Goal: Task Accomplishment & Management: Manage account settings

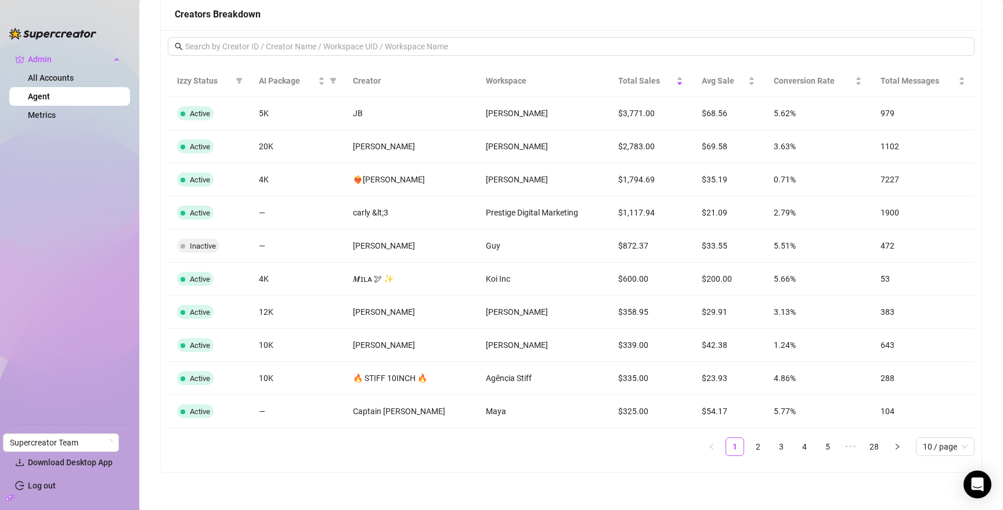
scroll to position [927, 0]
click at [521, 186] on div "NzzzyvMMIXOx9VZtxpHHRP3XqFq2" at bounding box center [518, 189] width 143 height 22
copy div "NzzzyvMMIXOx9VZtxpHHRP3XqFq2"
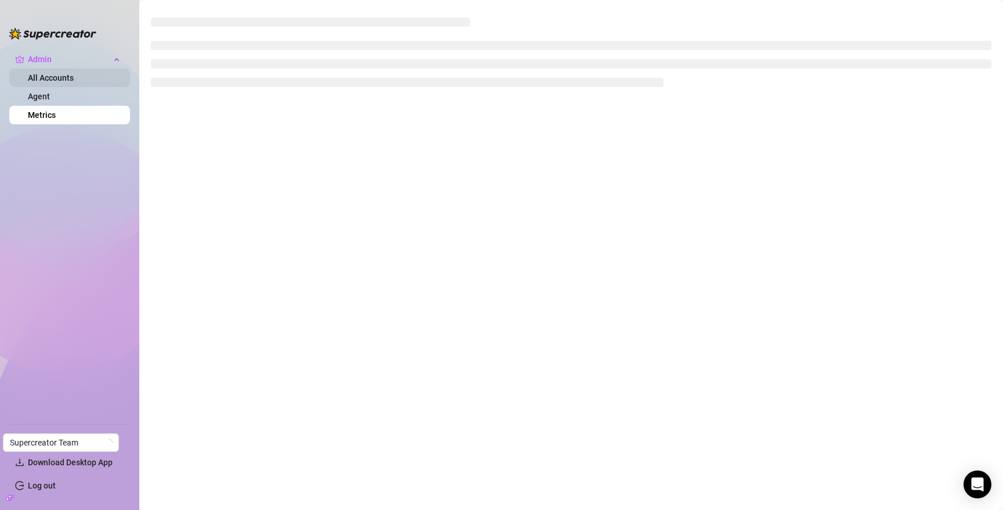
click at [71, 79] on link "All Accounts" at bounding box center [51, 77] width 46 height 9
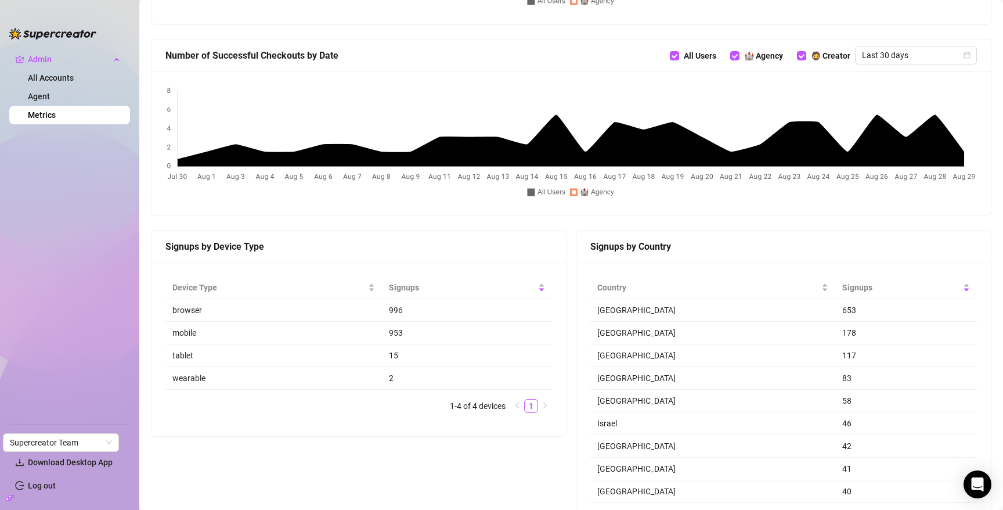
scroll to position [789, 0]
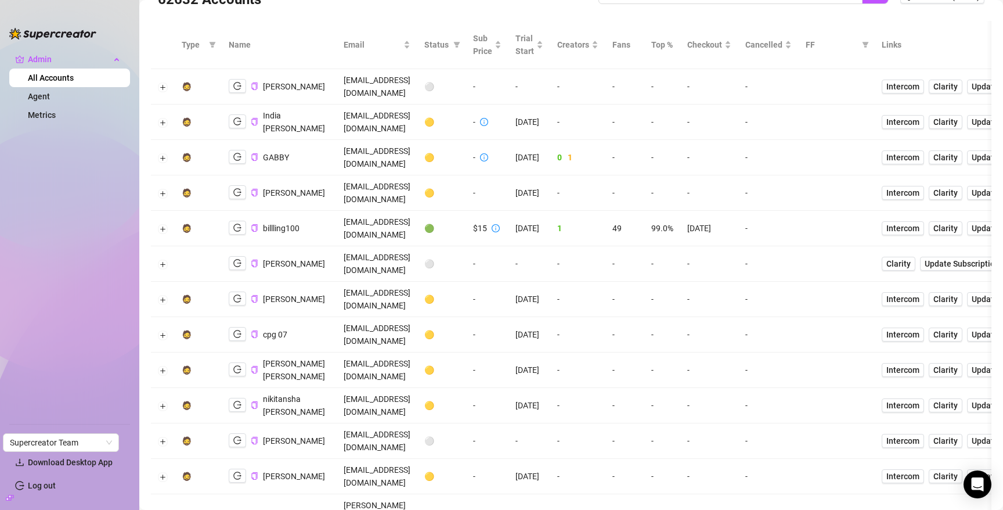
scroll to position [48, 0]
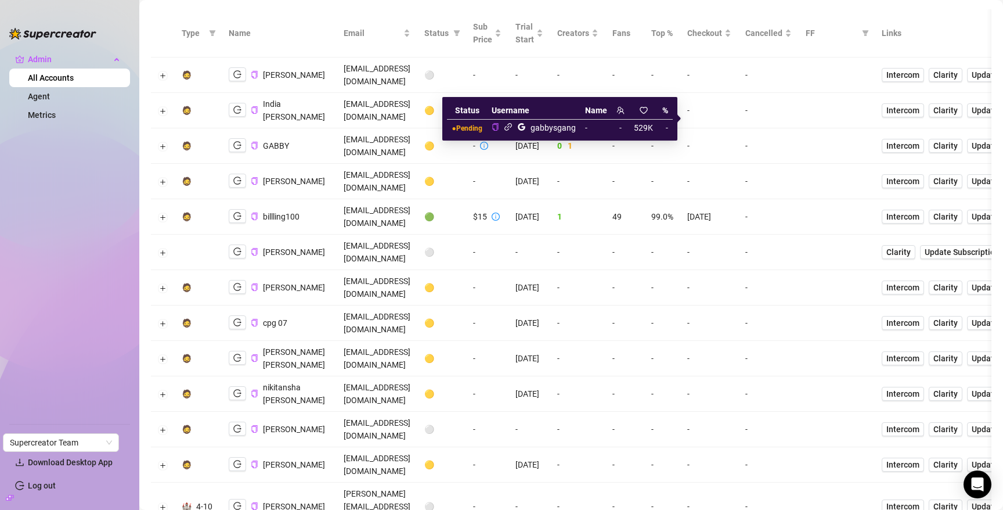
click at [512, 127] on icon "link" at bounding box center [508, 126] width 9 height 9
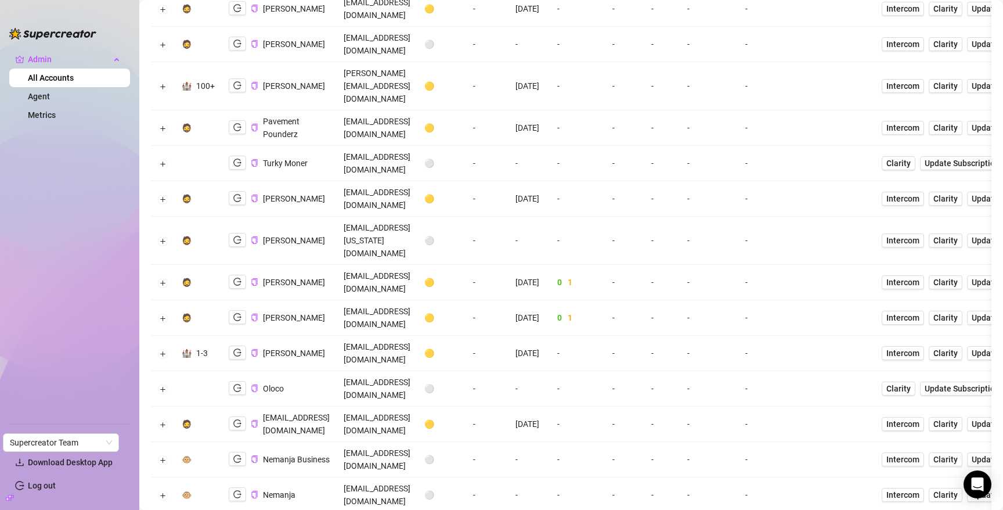
scroll to position [0, 0]
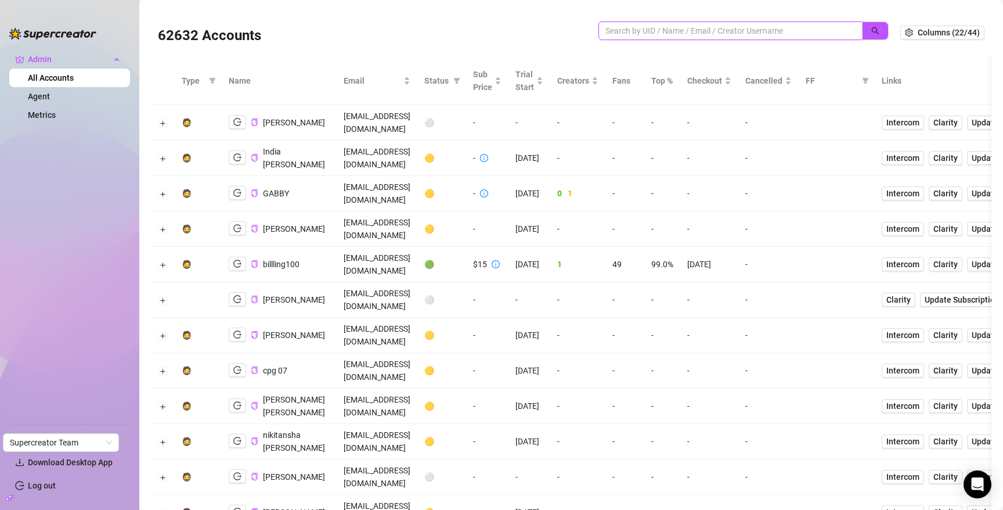
click at [784, 33] on input "search" at bounding box center [725, 30] width 241 height 13
paste input "NzzzyvMMIXOx9VZtxpHHRP3XqFq2"
click at [881, 30] on button "button" at bounding box center [875, 30] width 27 height 19
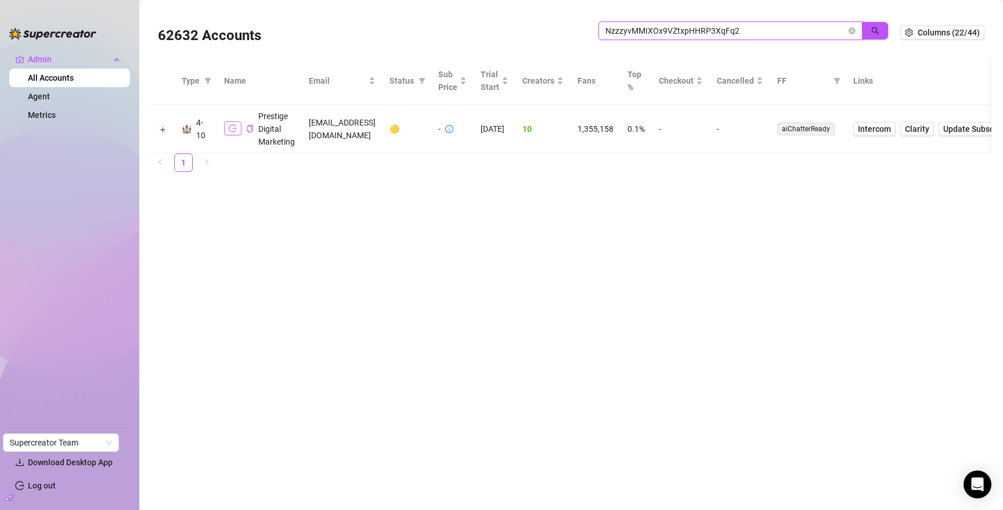
type input "NzzzyvMMIXOx9VZtxpHHRP3XqFq2"
click at [229, 131] on icon "logout" at bounding box center [233, 128] width 8 height 8
click at [854, 31] on icon "close-circle" at bounding box center [851, 30] width 7 height 7
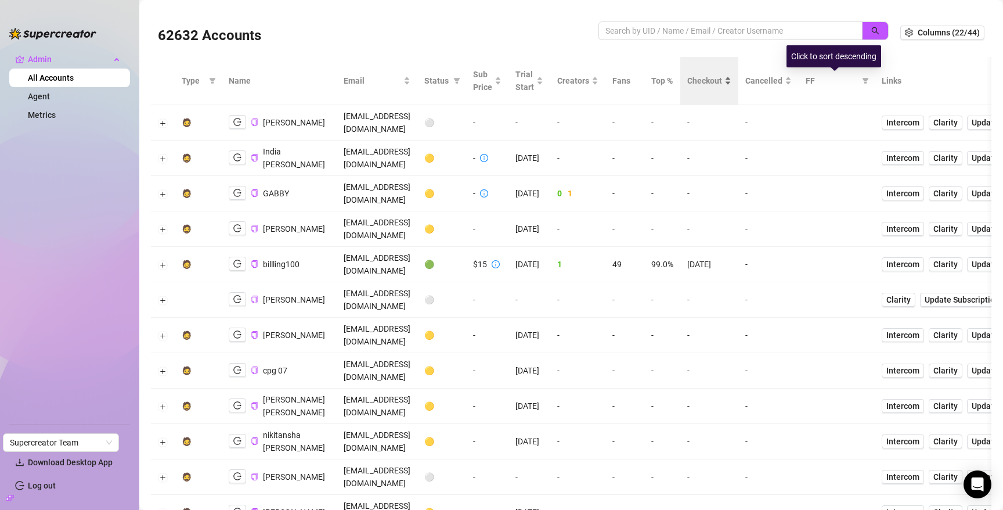
click at [722, 78] on span "Checkout" at bounding box center [704, 80] width 35 height 13
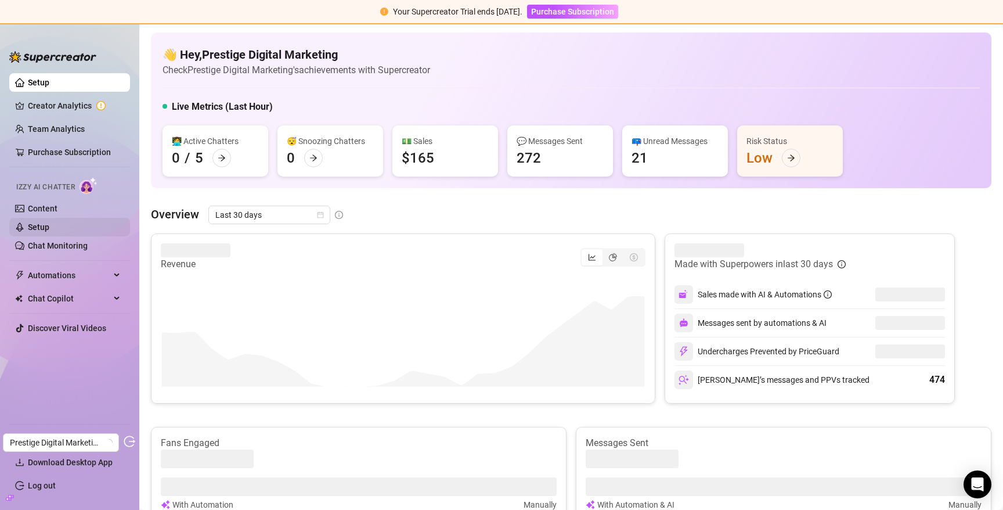
click at [46, 232] on link "Setup" at bounding box center [38, 226] width 21 height 9
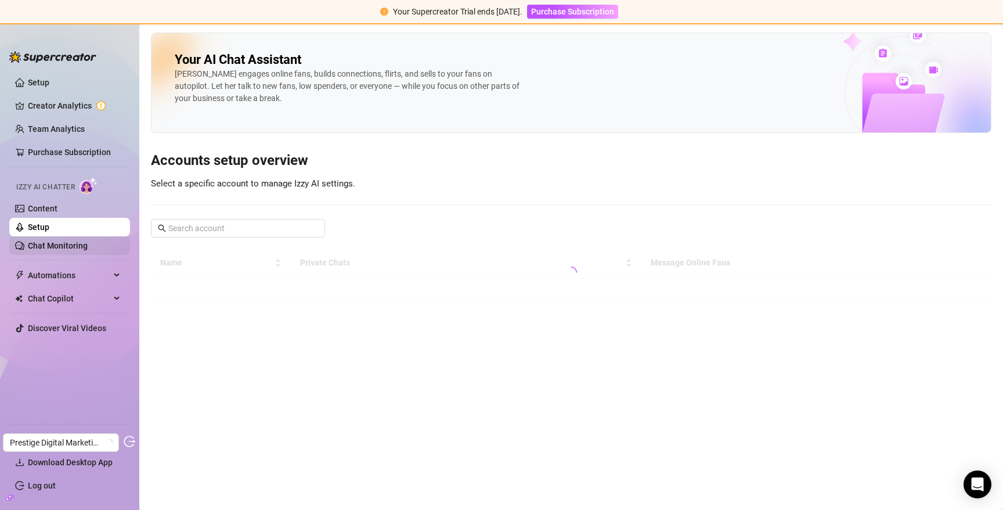
click at [49, 249] on link "Chat Monitoring" at bounding box center [58, 245] width 60 height 9
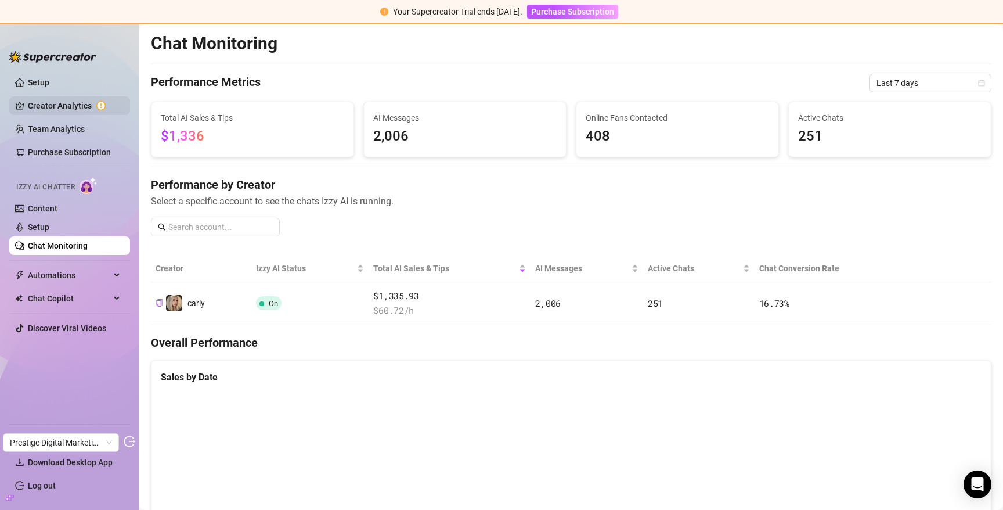
click at [64, 100] on link "Creator Analytics" at bounding box center [74, 105] width 93 height 19
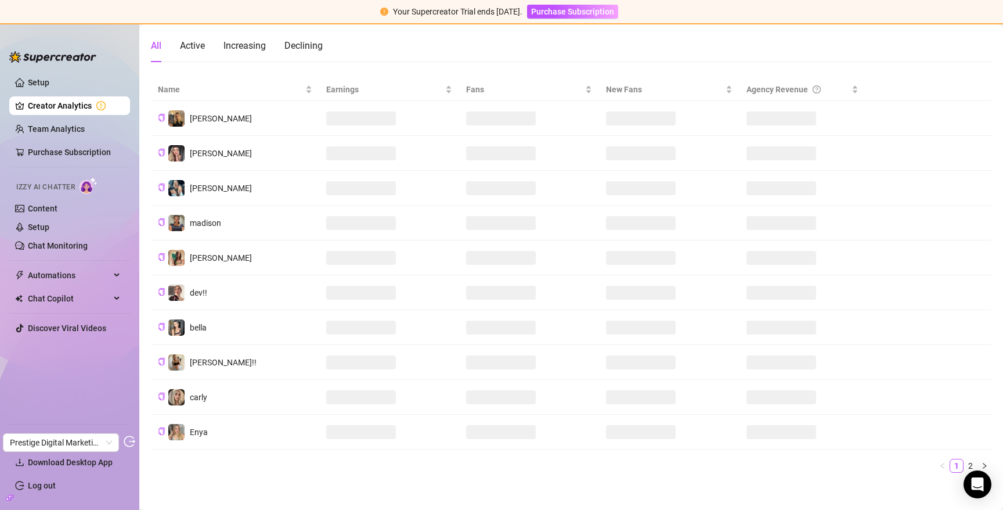
scroll to position [118, 0]
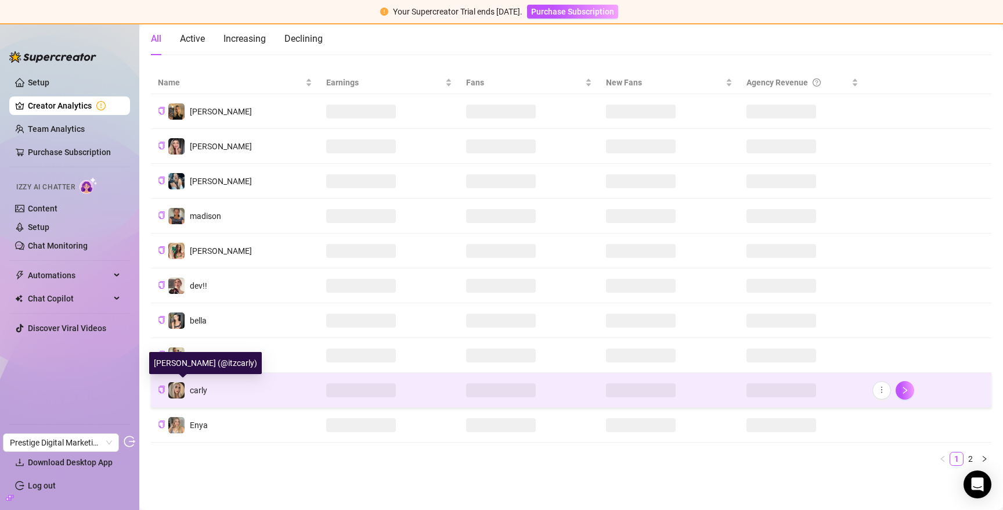
click at [201, 389] on span "carly" at bounding box center [198, 389] width 17 height 9
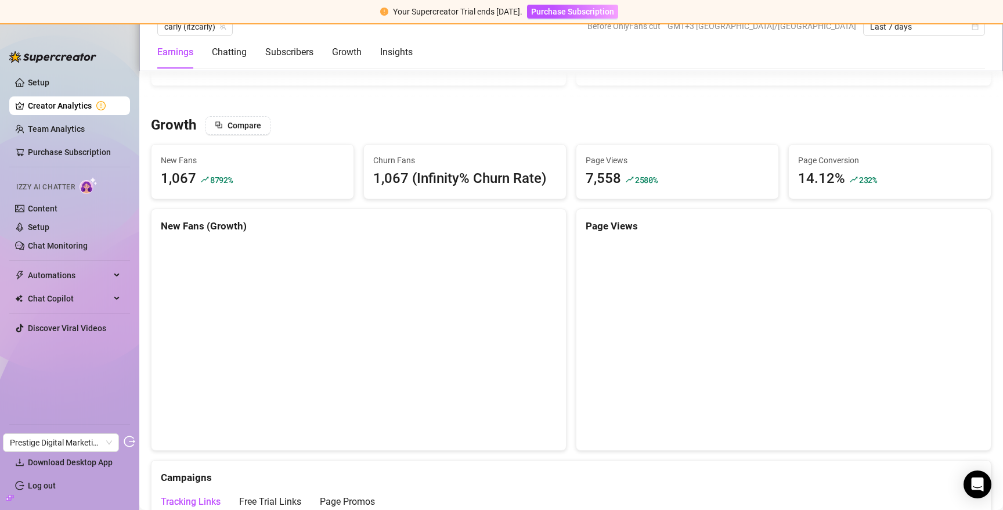
scroll to position [1035, 0]
click at [78, 245] on link "Chat Monitoring" at bounding box center [58, 245] width 60 height 9
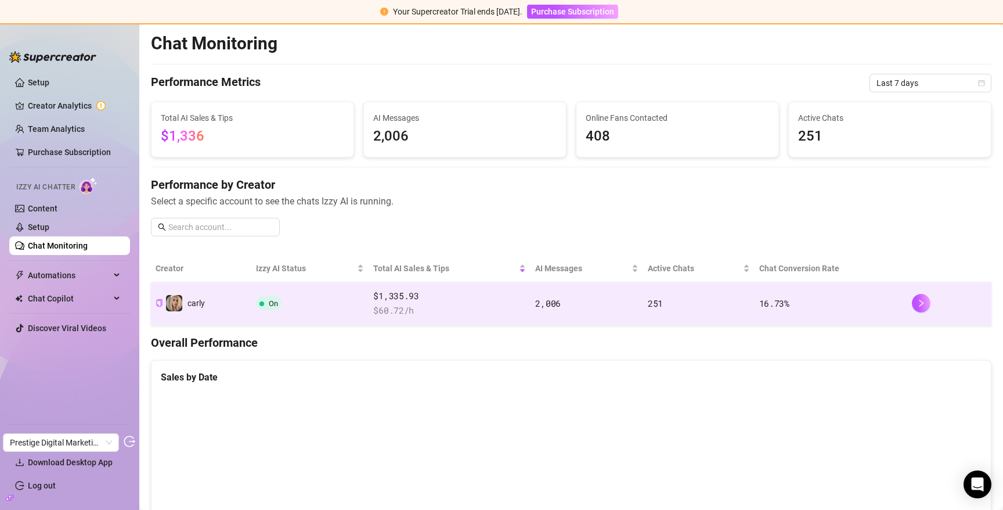
click at [477, 306] on span "$ 60.72 /h" at bounding box center [449, 311] width 153 height 14
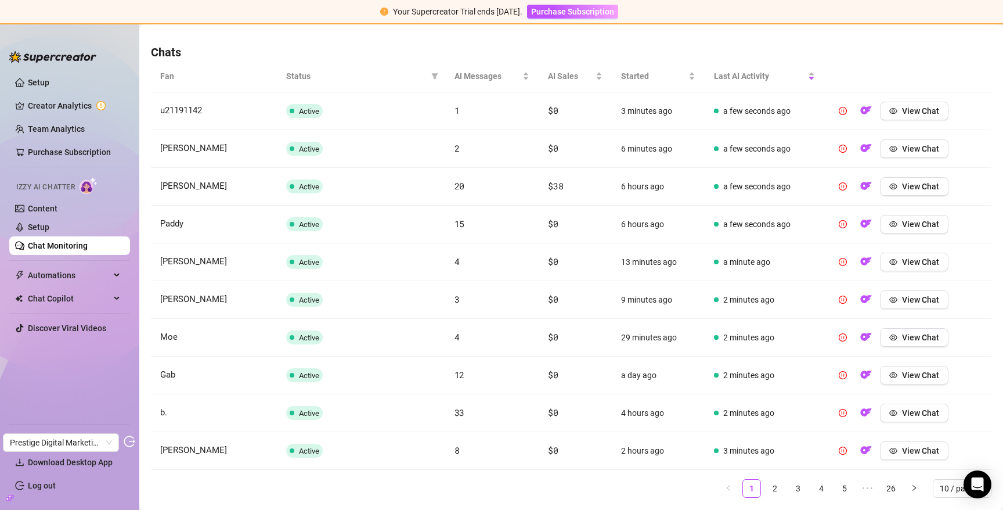
scroll to position [396, 0]
click at [432, 73] on icon "filter" at bounding box center [434, 76] width 7 height 7
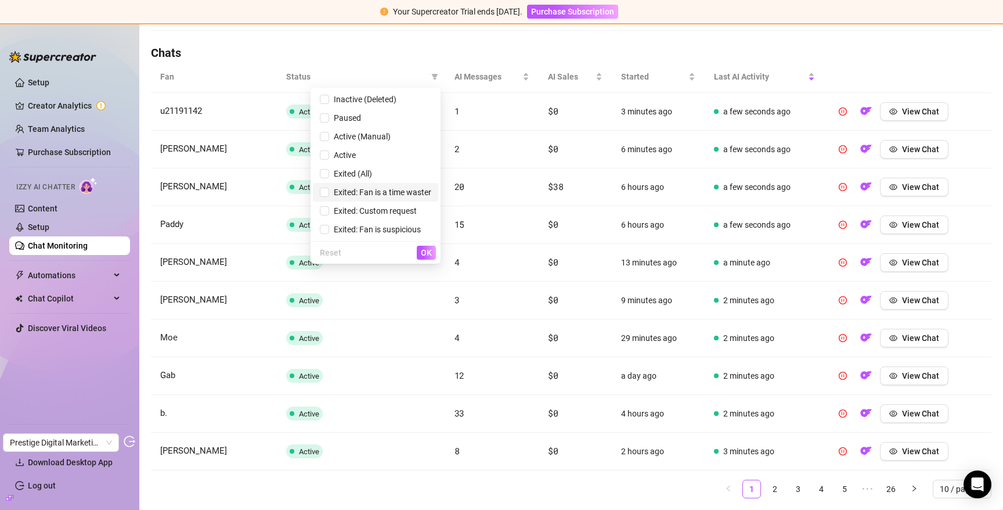
click at [360, 191] on span "Exited: Fan is a time waster" at bounding box center [380, 191] width 102 height 9
checkbox input "true"
click at [360, 207] on span "Exited: Custom request" at bounding box center [373, 210] width 88 height 9
checkbox input "true"
click at [359, 231] on span "Exited: Fan is suspicious" at bounding box center [375, 229] width 92 height 9
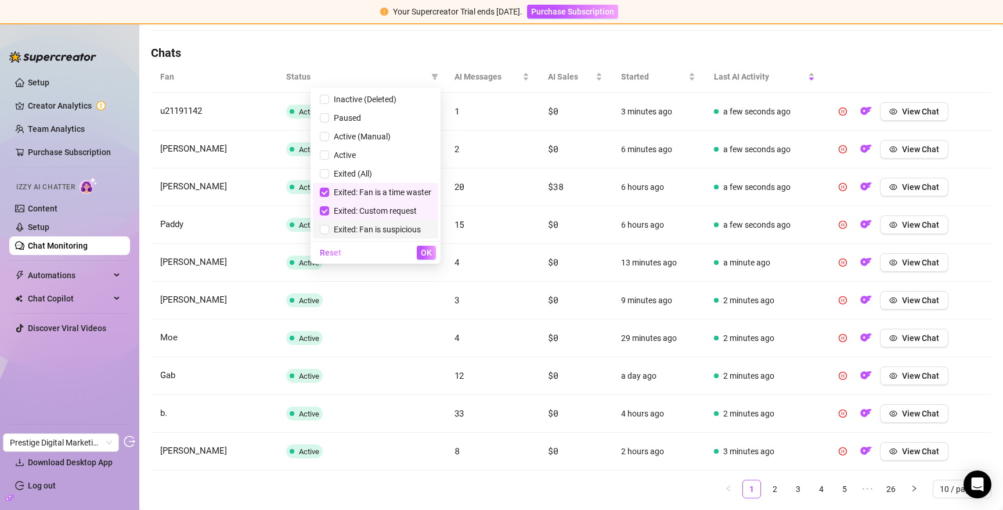
checkbox input "true"
click at [422, 255] on span "OK" at bounding box center [426, 252] width 11 height 9
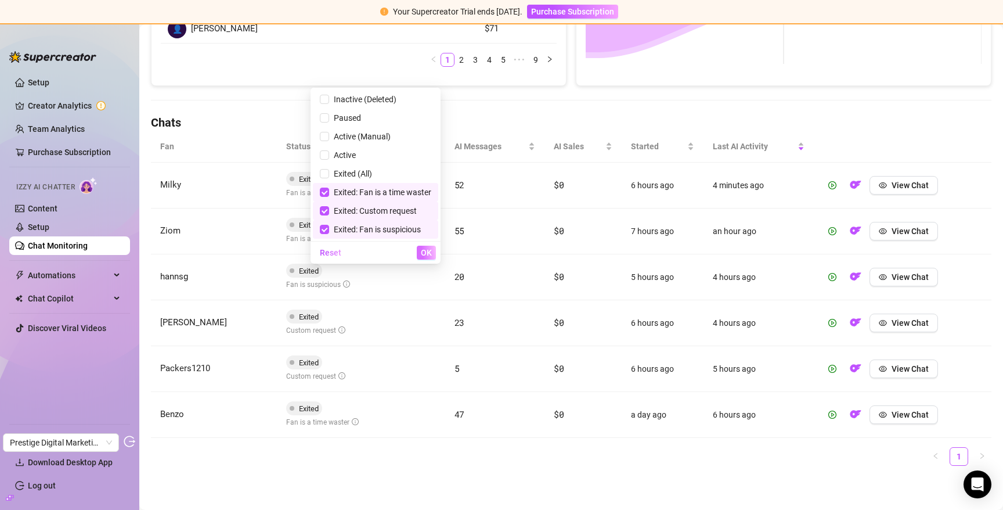
scroll to position [326, 0]
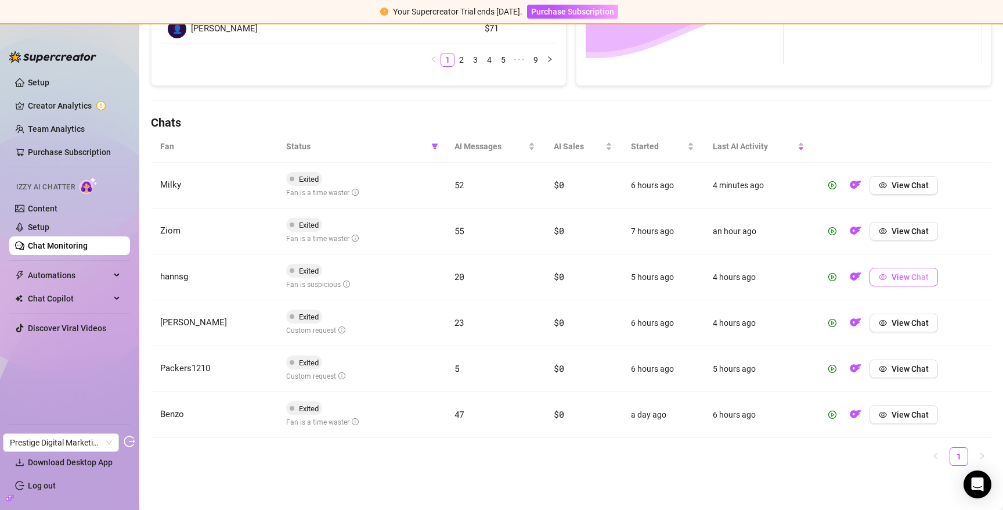
click at [918, 274] on span "View Chat" at bounding box center [909, 276] width 37 height 9
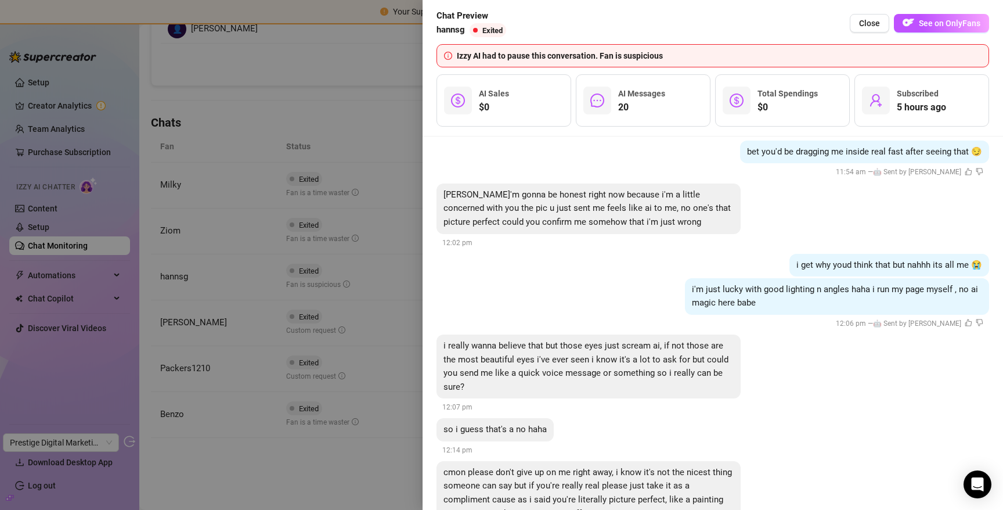
scroll to position [2484, 0]
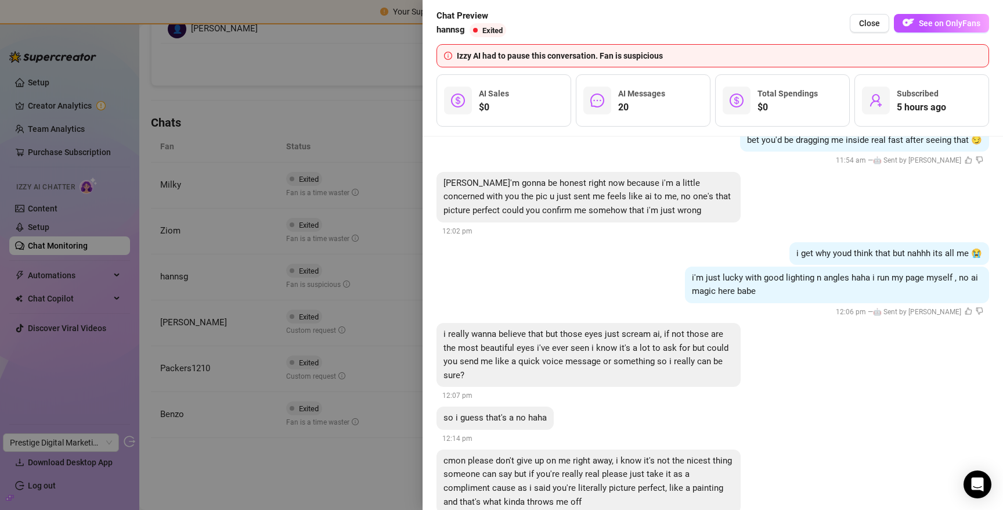
click at [323, 322] on div at bounding box center [501, 255] width 1003 height 510
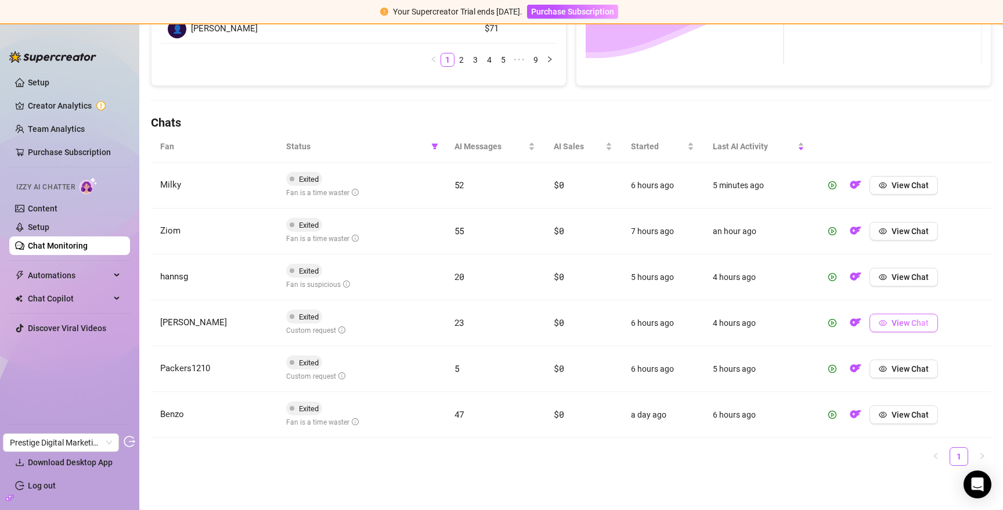
click at [893, 316] on button "View Chat" at bounding box center [903, 322] width 68 height 19
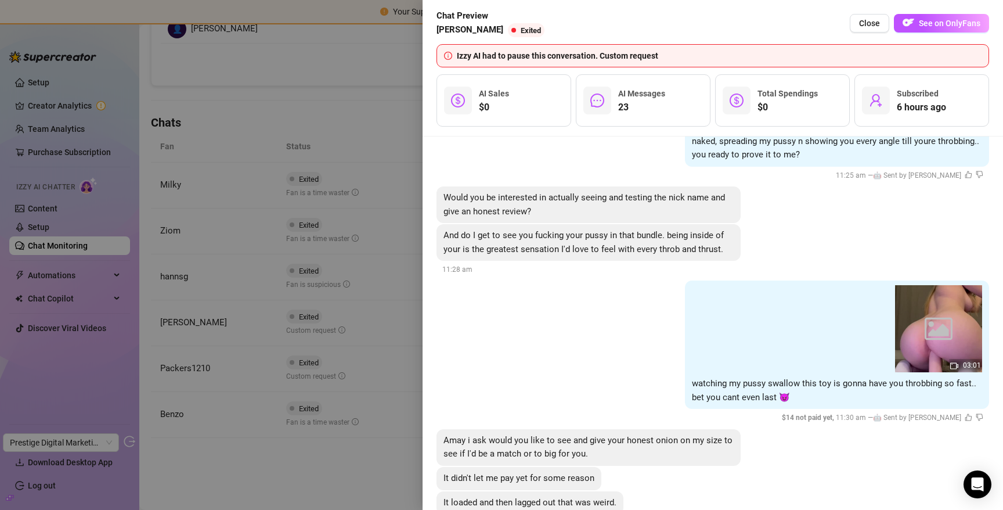
scroll to position [2670, 0]
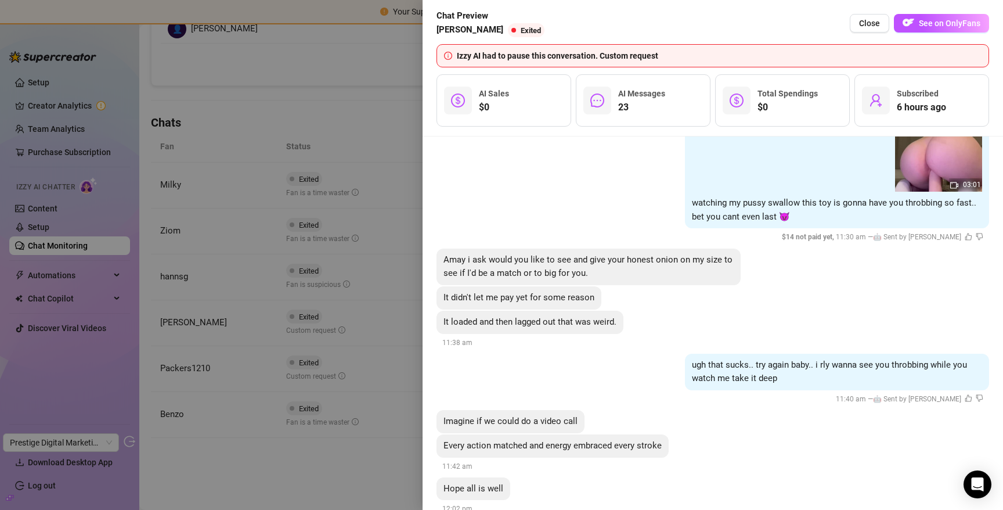
click at [357, 214] on div at bounding box center [501, 255] width 1003 height 510
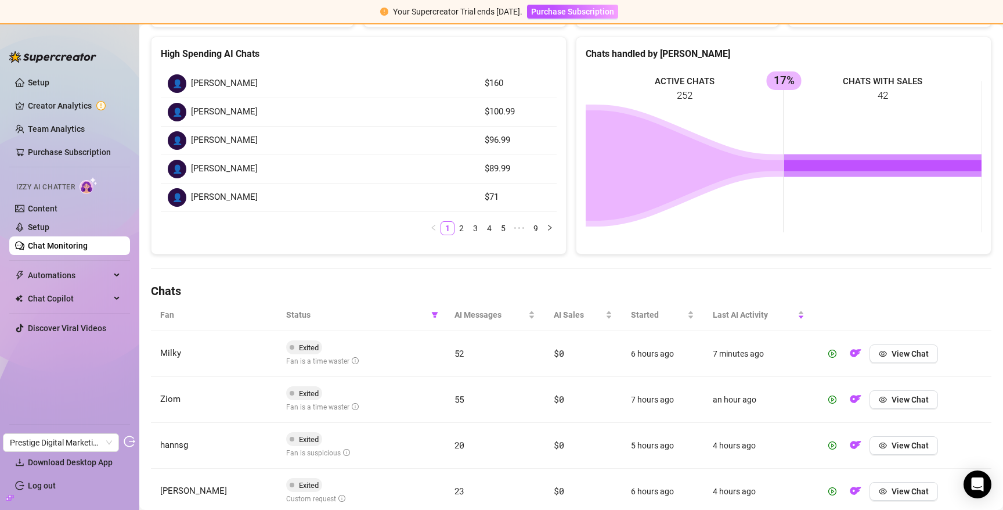
scroll to position [326, 0]
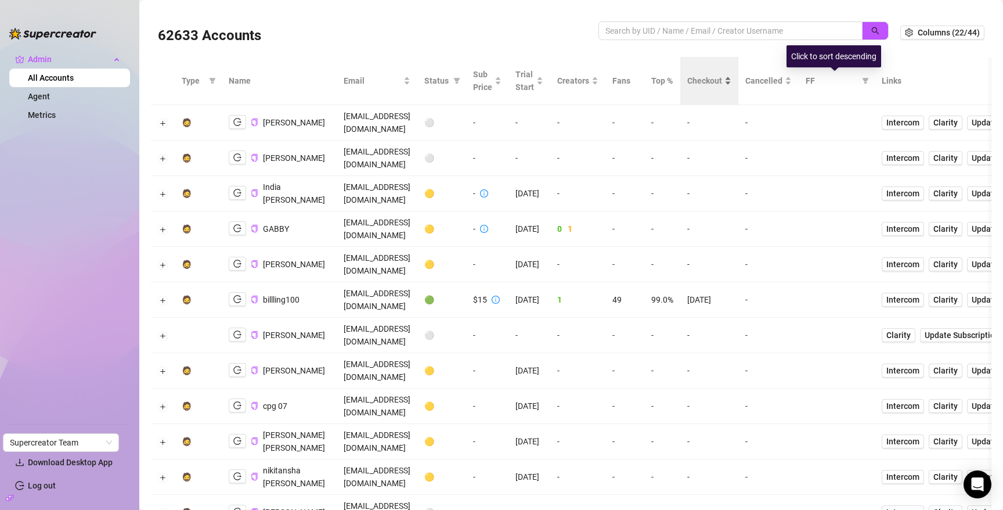
click at [722, 81] on span "Checkout" at bounding box center [704, 80] width 35 height 13
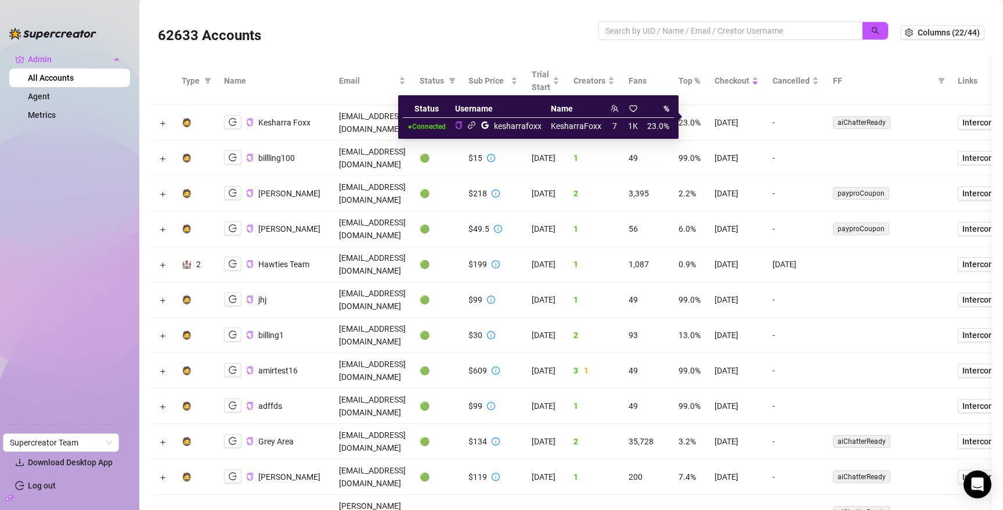
click at [474, 125] on icon "link" at bounding box center [471, 125] width 9 height 9
